Goal: Task Accomplishment & Management: Manage account settings

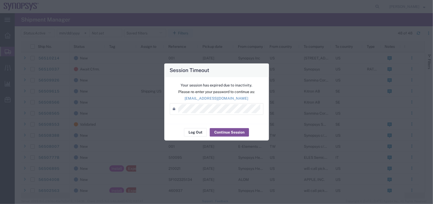
click at [341, 5] on div "Session Timeout Your session has expired due to inactivity. Please re-enter you…" at bounding box center [216, 102] width 433 height 204
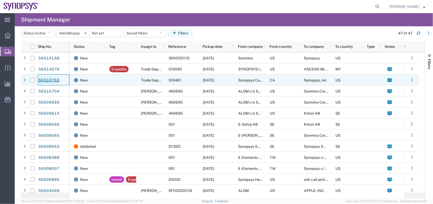
click at [53, 76] on link "56510763" at bounding box center [49, 80] width 22 height 8
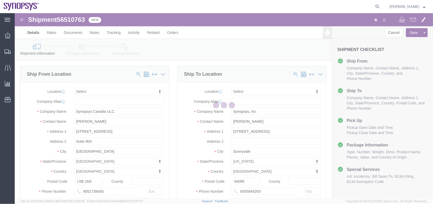
select select
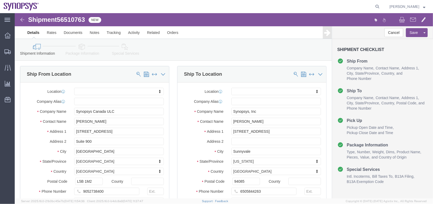
click icon
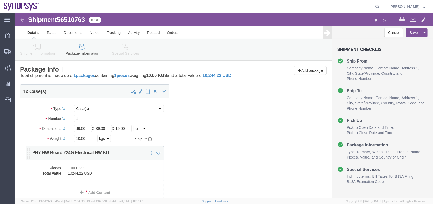
click dd "10244.22 USD"
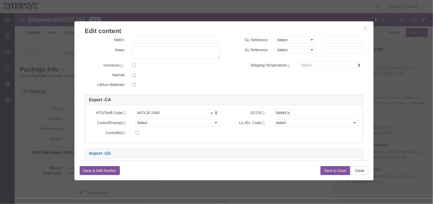
scroll to position [88, 0]
click button "Close"
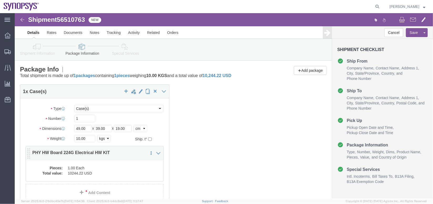
click p "PHY HW Board 224G Electrical HW KIT"
click div "1 x Case(s) Package Type Select Bale(s) Basket(s) Bolt(s) Bottle(s) Buckets Bul…"
click dd "1.00 Each"
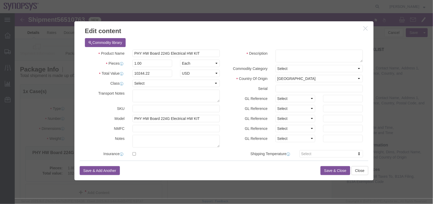
click button "button"
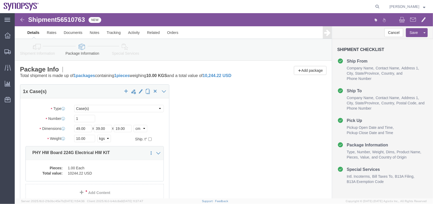
click link "Shipment Information"
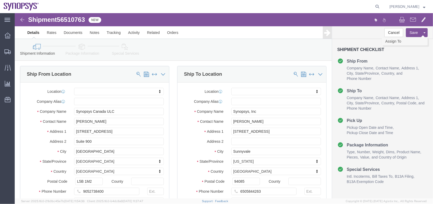
drag, startPoint x: 400, startPoint y: 22, endPoint x: 392, endPoint y: 31, distance: 12.5
click div "Save Assign To Approve DPL Shipment"
click link "Assign To"
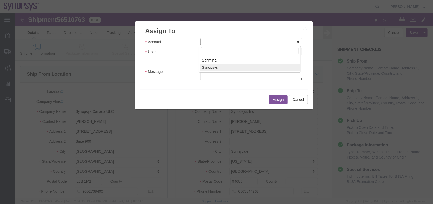
select select "117156"
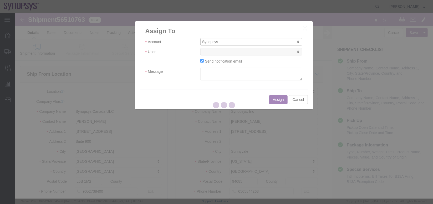
select select
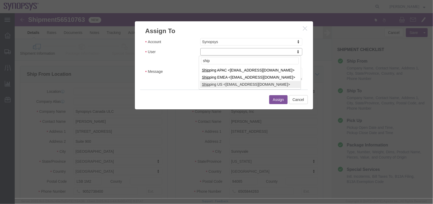
type input "ship"
select select "100122"
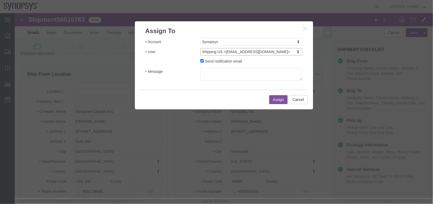
click div "Account Synopsys Account Sanmina Synopsys User Shipping US <[EMAIL_ADDRESS][DOM…"
click textarea "Message"
type textarea "a"
click button "Assign"
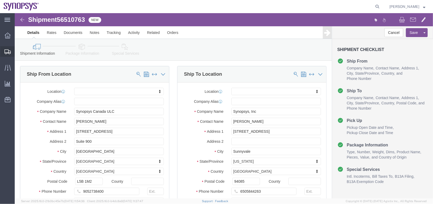
click at [0, 0] on span "Shipment Manager" at bounding box center [0, 0] width 0 height 0
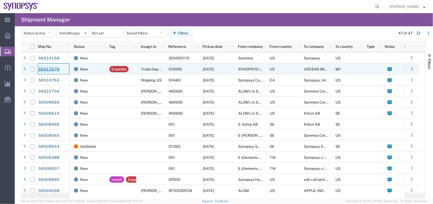
click at [57, 67] on link "56513276" at bounding box center [49, 69] width 22 height 8
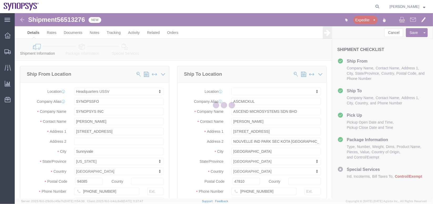
select select "63204"
select select
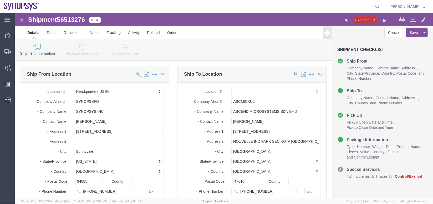
click link "Package Information"
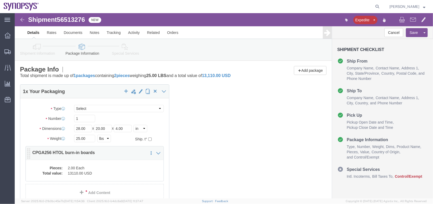
click dt "Pieces:"
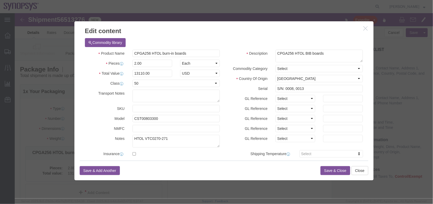
scroll to position [126, 0]
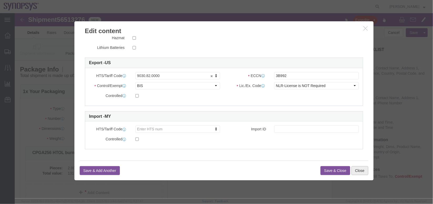
click button "Close"
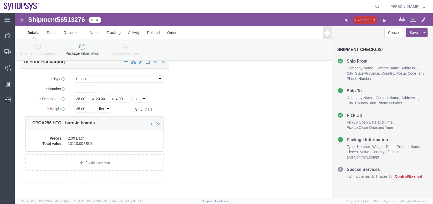
scroll to position [30, 0]
click icon
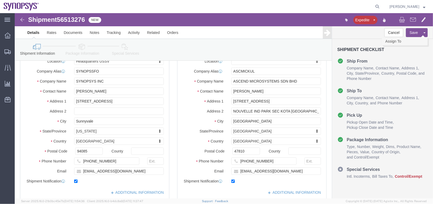
click link "Assign To"
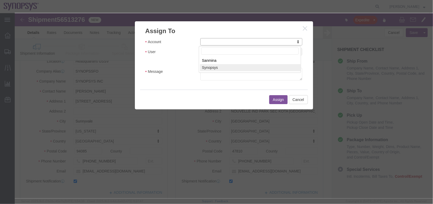
select select "117156"
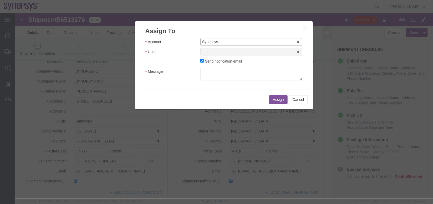
select select
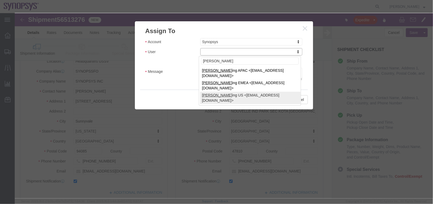
type input "[PERSON_NAME]"
select select "100122"
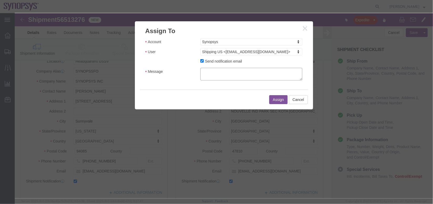
click textarea "Message"
type textarea "a"
click button "Assign"
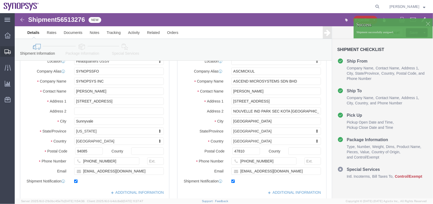
click at [0, 0] on link "Shipment Manager" at bounding box center [0, 0] width 0 height 0
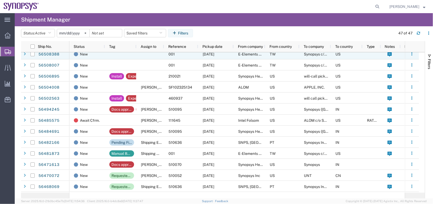
scroll to position [106, 0]
